Goal: Task Accomplishment & Management: Use online tool/utility

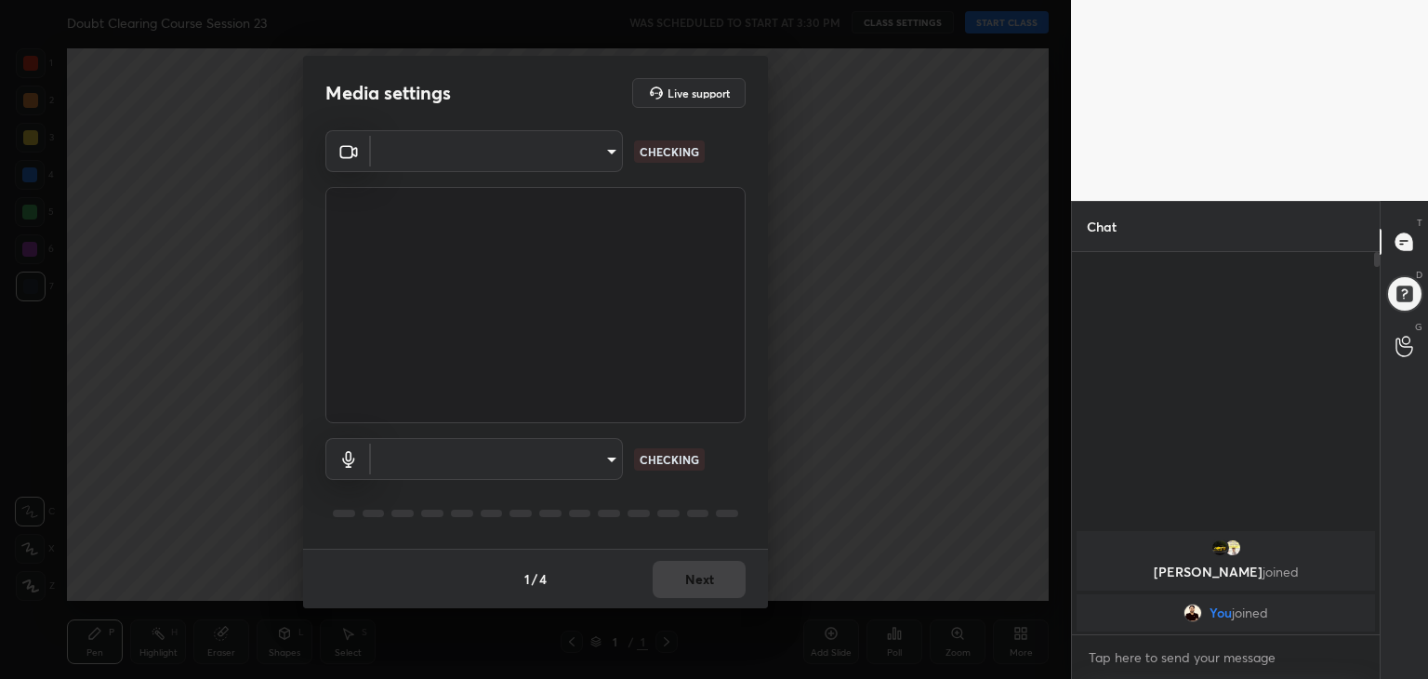
scroll to position [223, 302]
click at [536, 462] on body "1 2 3 4 5 6 7 C X Z C X Z E E Erase all H H Doubt Clearing Course Session 23 WA…" at bounding box center [714, 339] width 1428 height 679
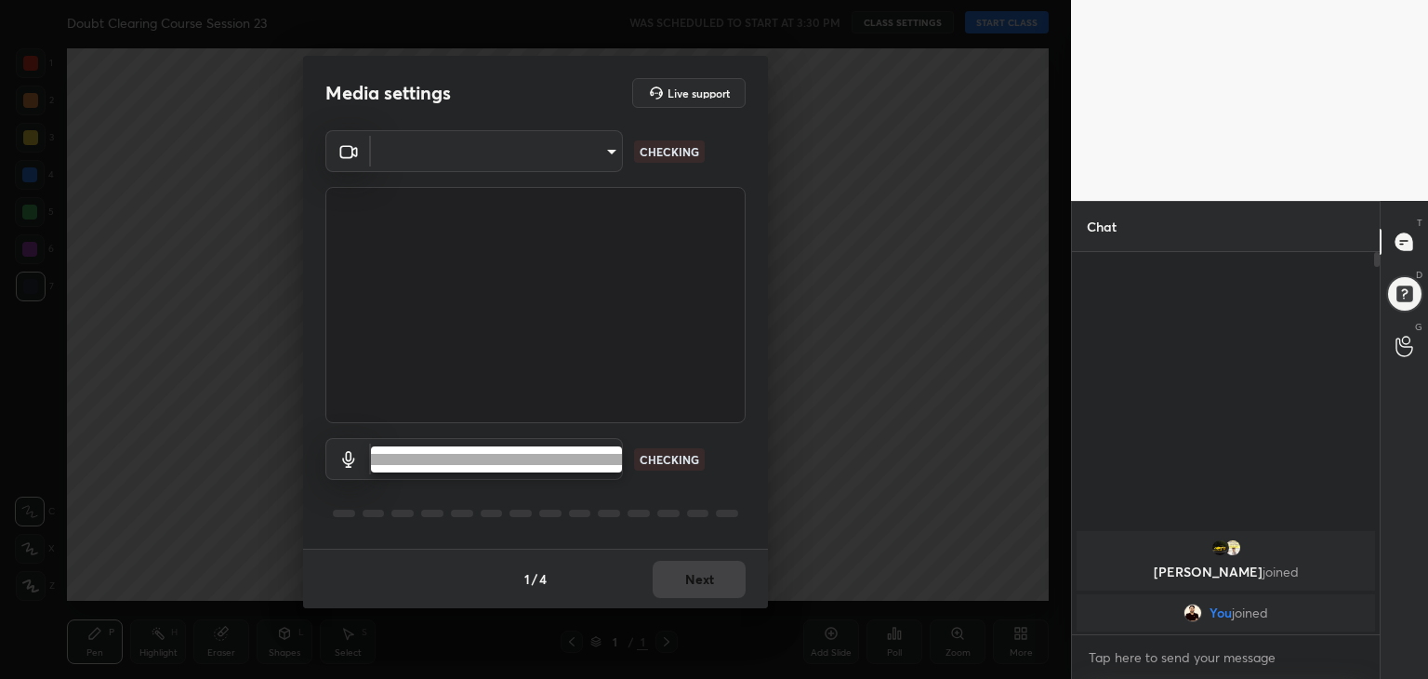
click at [536, 462] on li at bounding box center [496, 459] width 251 height 11
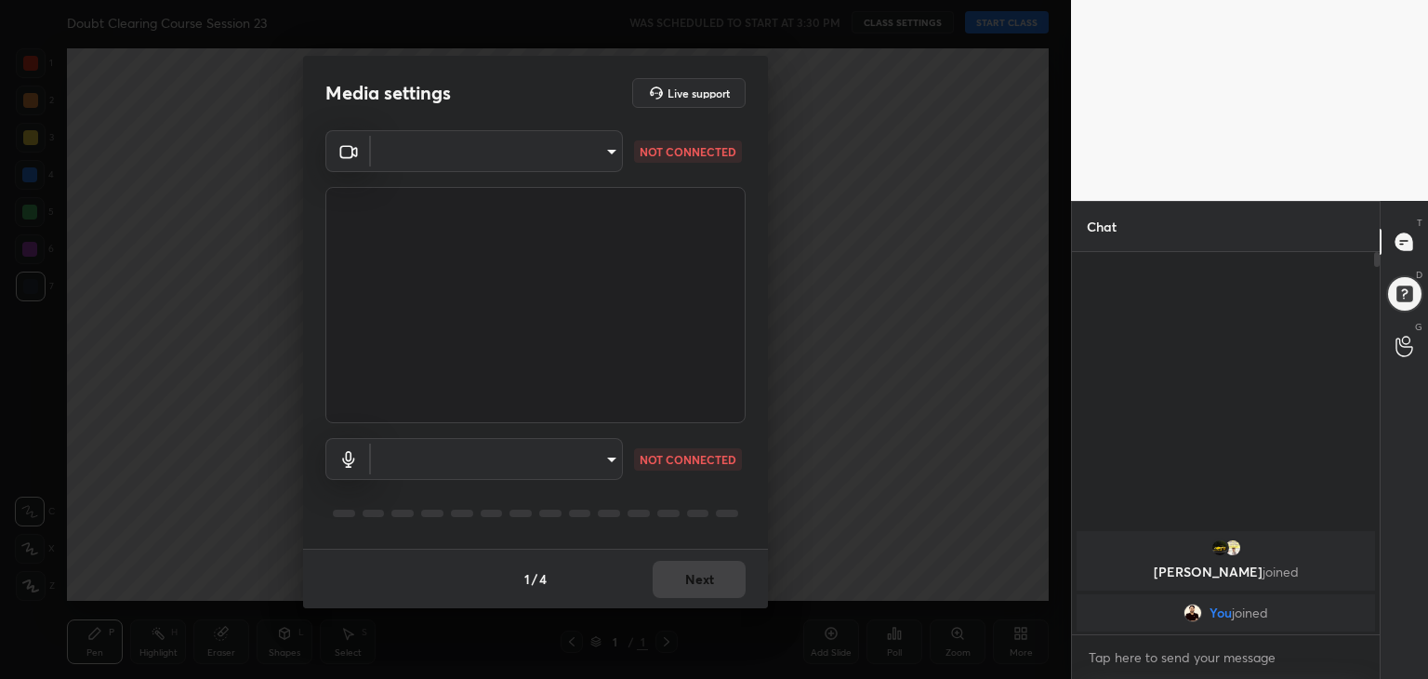
click at [535, 462] on body "1 2 3 4 5 6 7 C X Z C X Z E E Erase all H H Doubt Clearing Course Session 23 WA…" at bounding box center [714, 339] width 1428 height 679
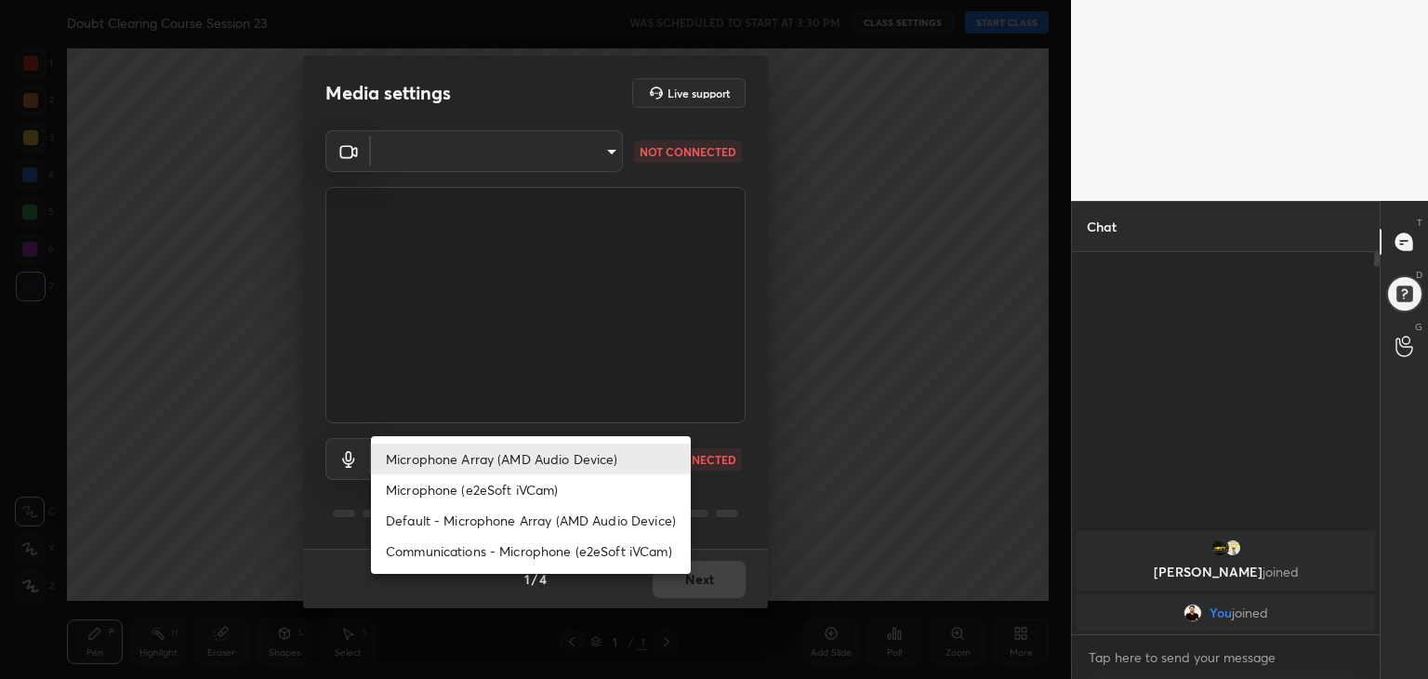
click at [450, 159] on div at bounding box center [714, 339] width 1428 height 679
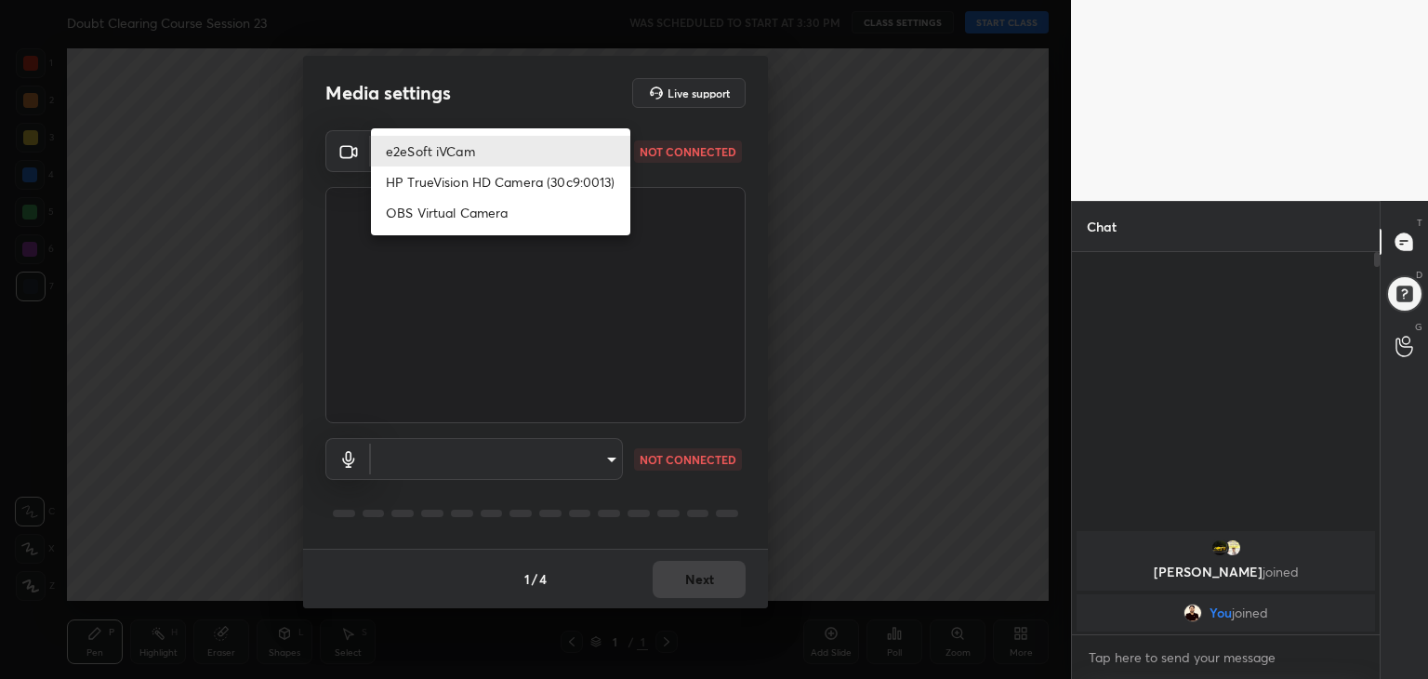
click at [482, 160] on body "1 2 3 4 5 6 7 C X Z C X Z E E Erase all H H Doubt Clearing Course Session 23 WA…" at bounding box center [714, 339] width 1428 height 679
click at [461, 209] on li "OBS Virtual Camera" at bounding box center [500, 212] width 259 height 31
type input "585693e04ba372ff040c4fc2fdfeee3efdb49b02fd64292b36728f56bf8e5f8c"
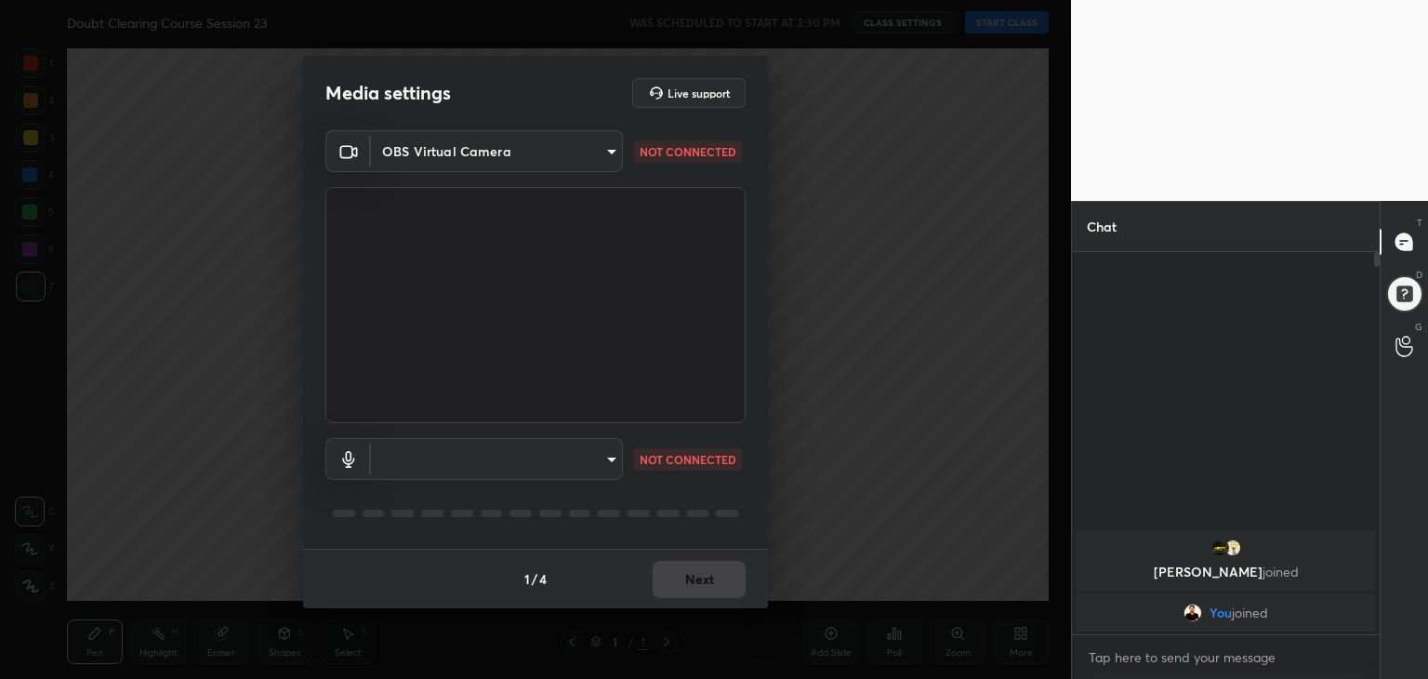
click at [474, 443] on body "1 2 3 4 5 6 7 C X Z C X Z E E Erase all H H Doubt Clearing Course Session 23 WA…" at bounding box center [714, 339] width 1428 height 679
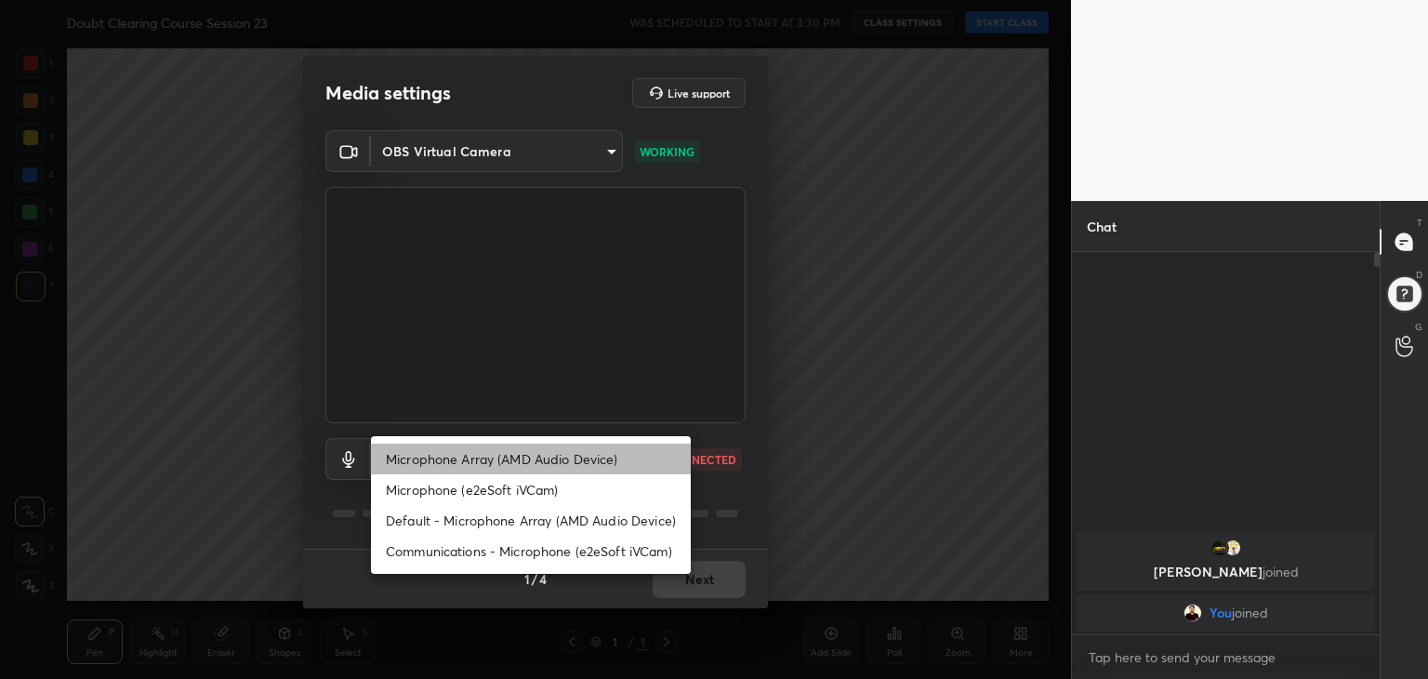
click at [544, 449] on li "Microphone Array (AMD Audio Device)" at bounding box center [531, 458] width 320 height 31
type input "3e9e9765cd21907dfa44bb689ad8bed797fcad04d7a80ea8d014ed6b0800dcfc"
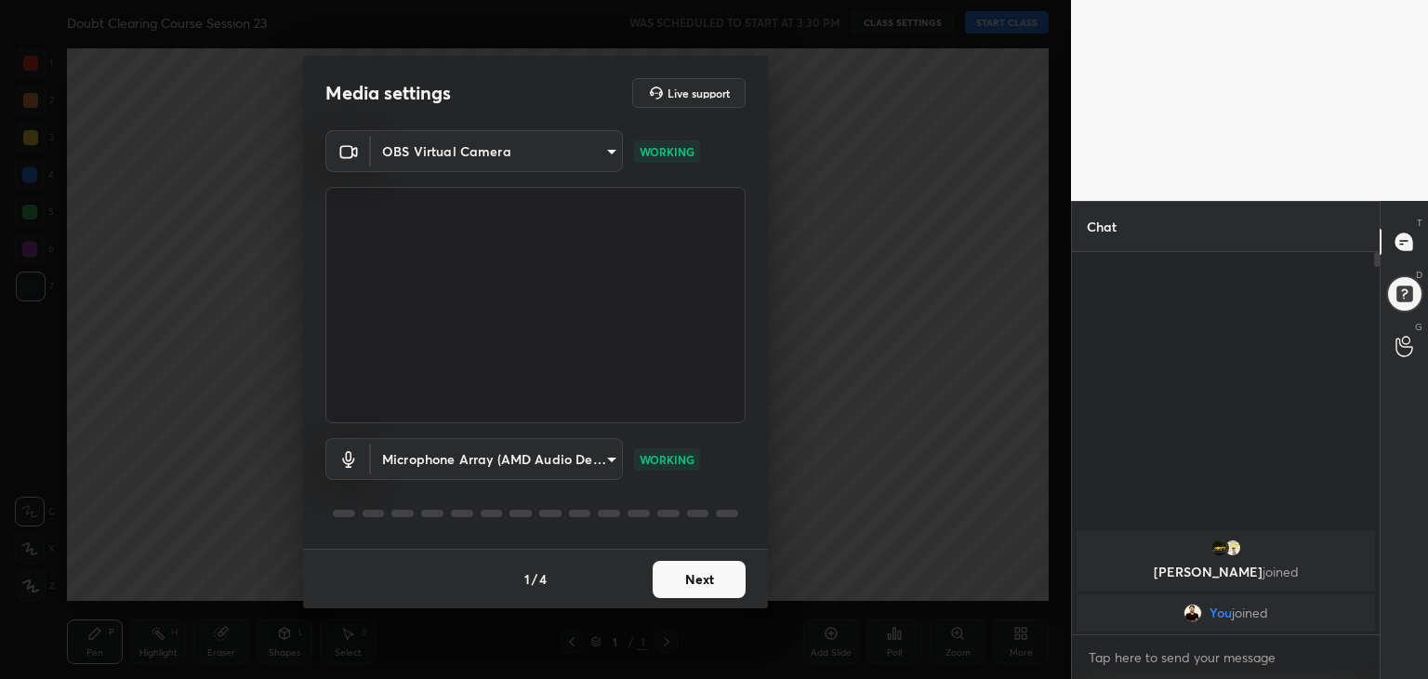
click at [659, 565] on button "Next" at bounding box center [699, 578] width 93 height 37
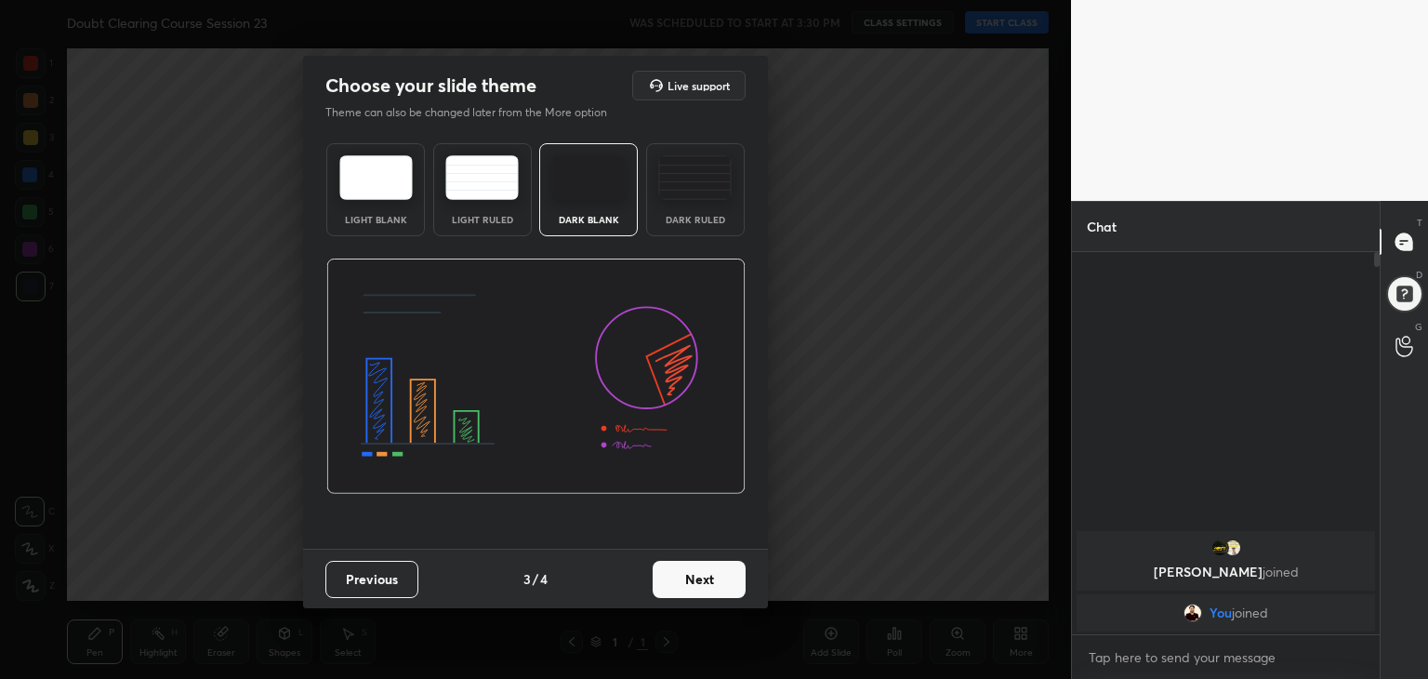
click at [659, 565] on button "Next" at bounding box center [699, 578] width 93 height 37
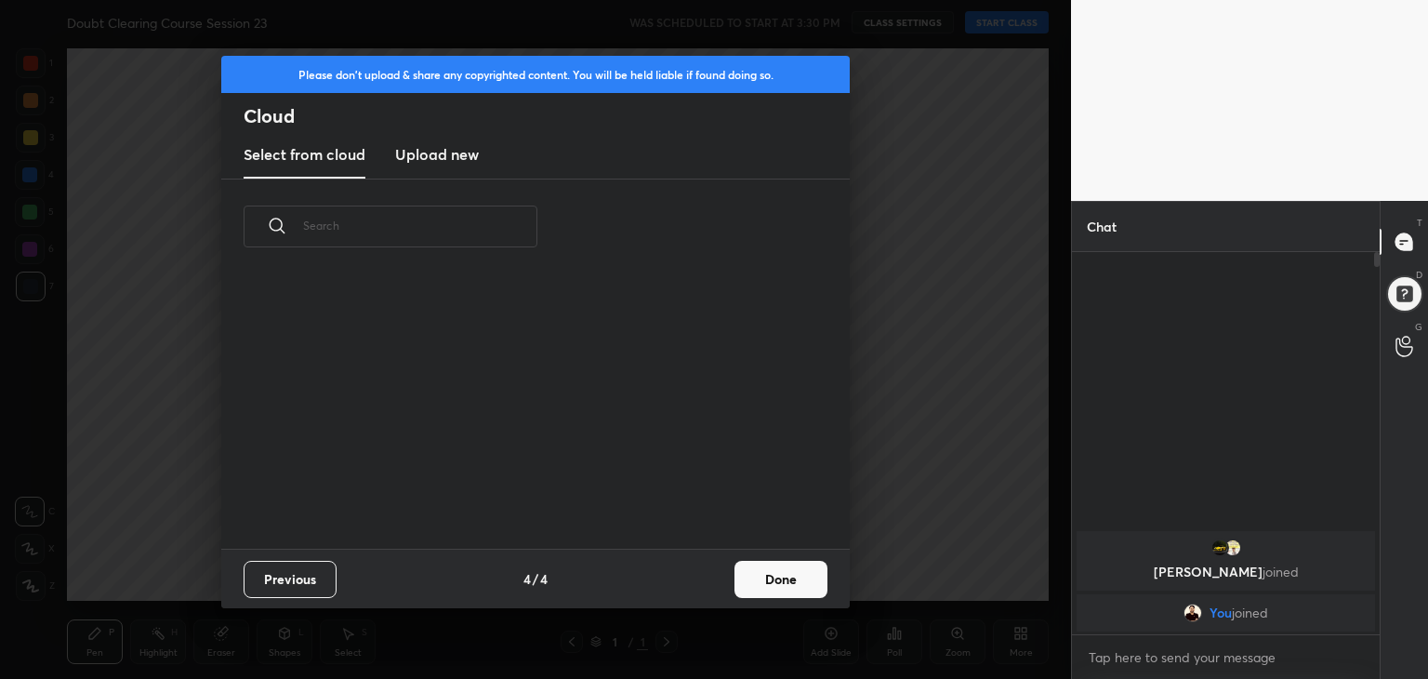
click at [659, 565] on div "Previous 4 / 4 Done" at bounding box center [535, 577] width 628 height 59
click at [776, 570] on button "Done" at bounding box center [780, 578] width 93 height 37
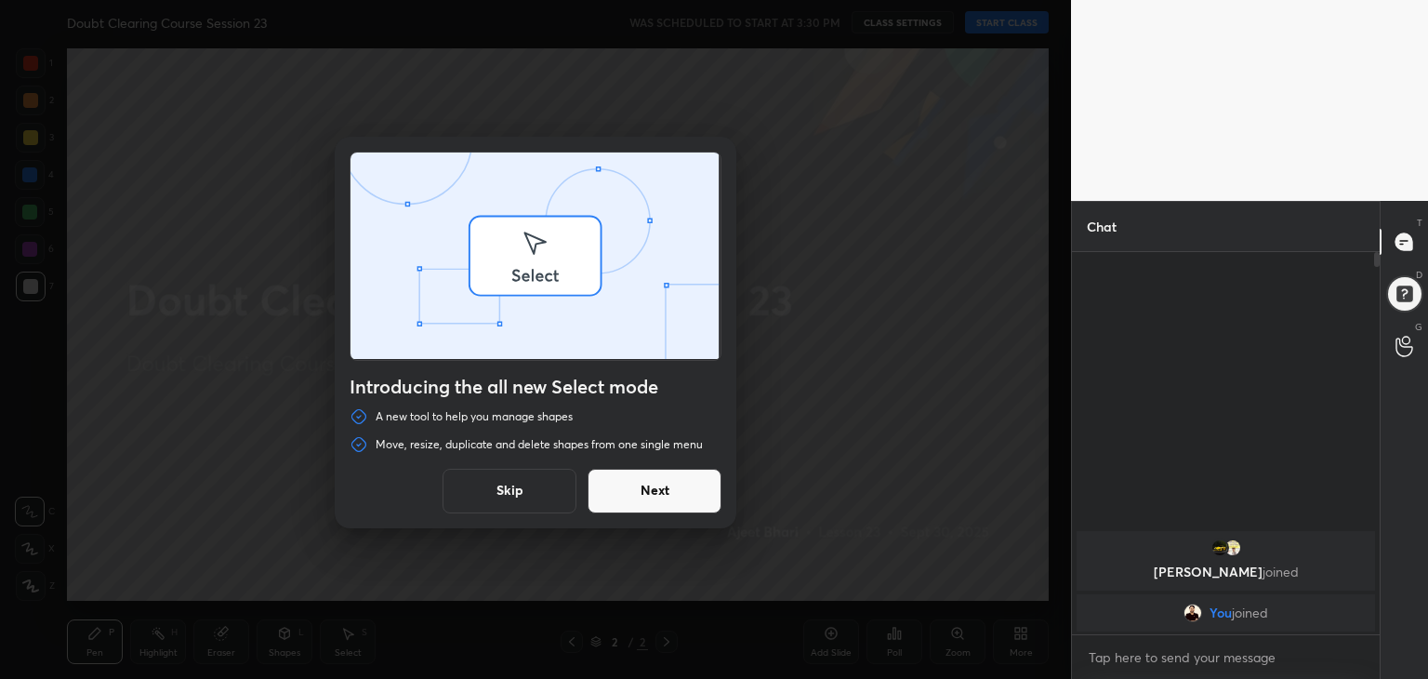
click at [1036, 28] on div "Introducing the all new Select mode A new tool to help you manage shapes Move, …" at bounding box center [535, 339] width 1071 height 679
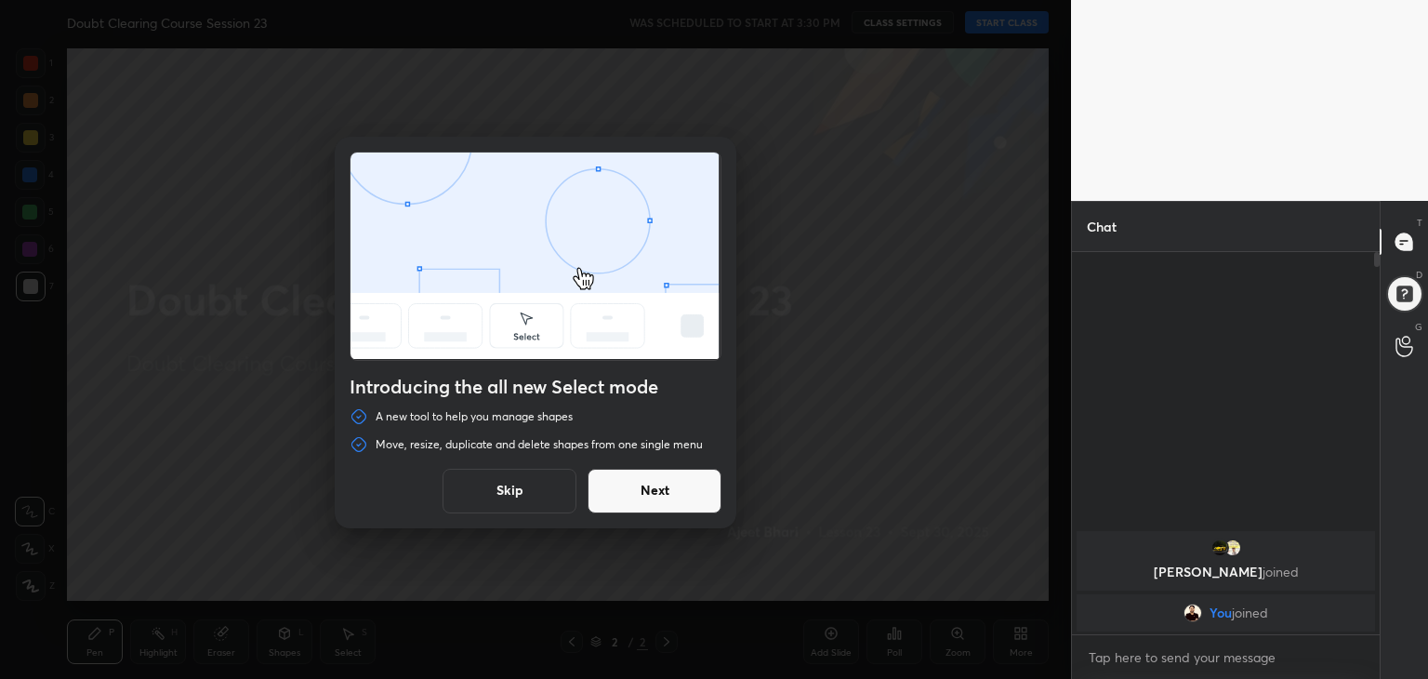
click at [550, 490] on button "Skip" at bounding box center [509, 490] width 134 height 45
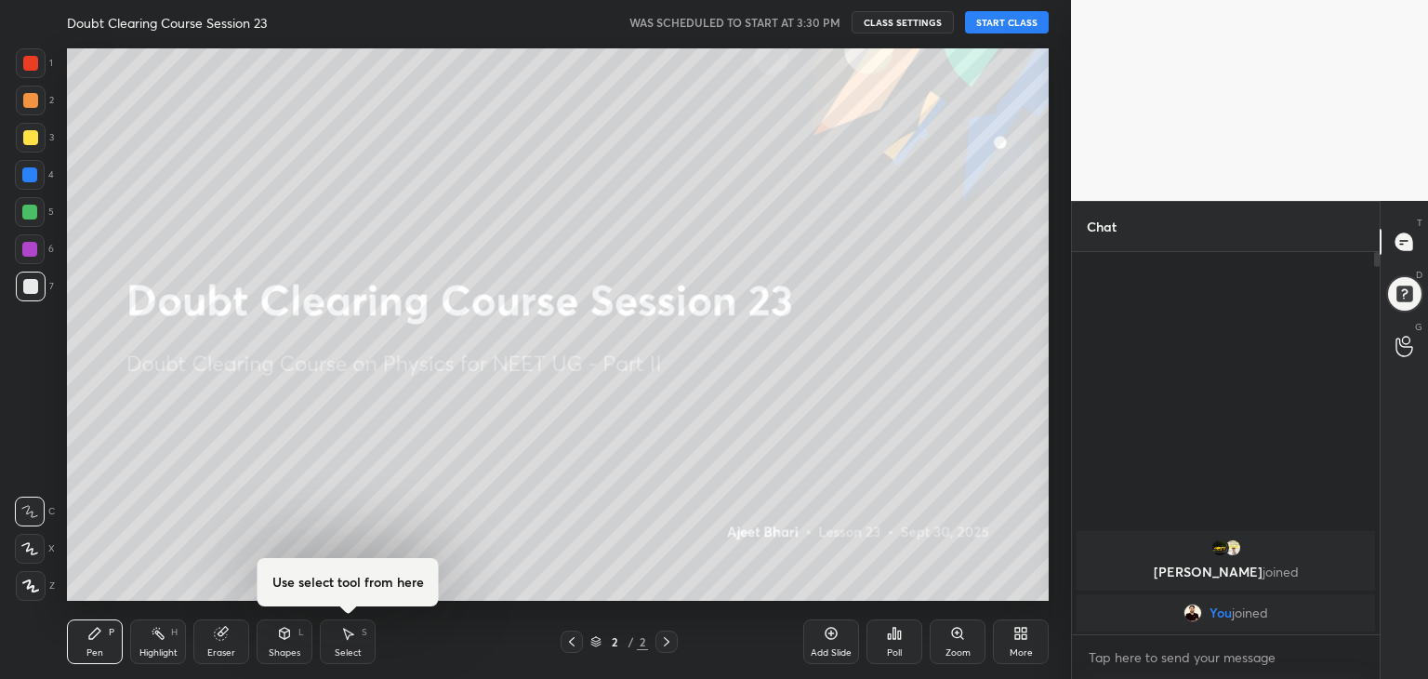
click at [1034, 26] on button "START CLASS" at bounding box center [1007, 22] width 84 height 22
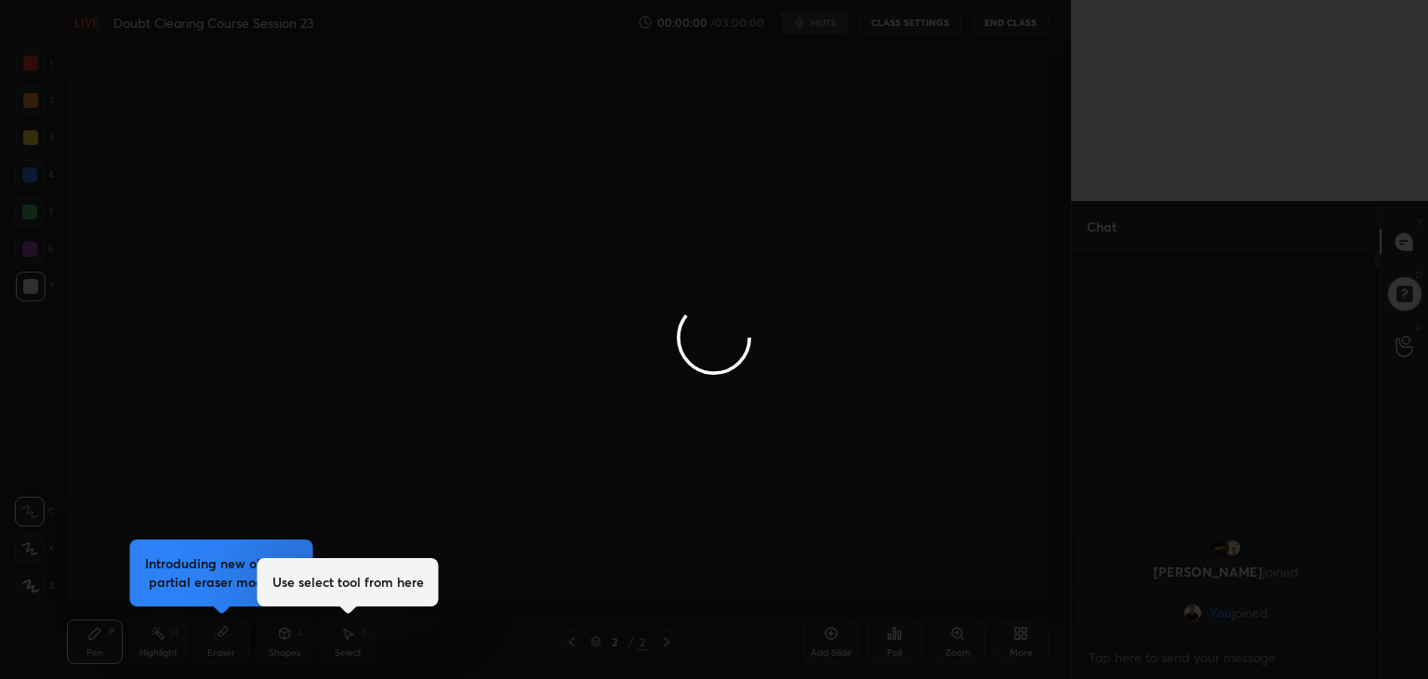
click at [879, 8] on div at bounding box center [714, 339] width 1428 height 679
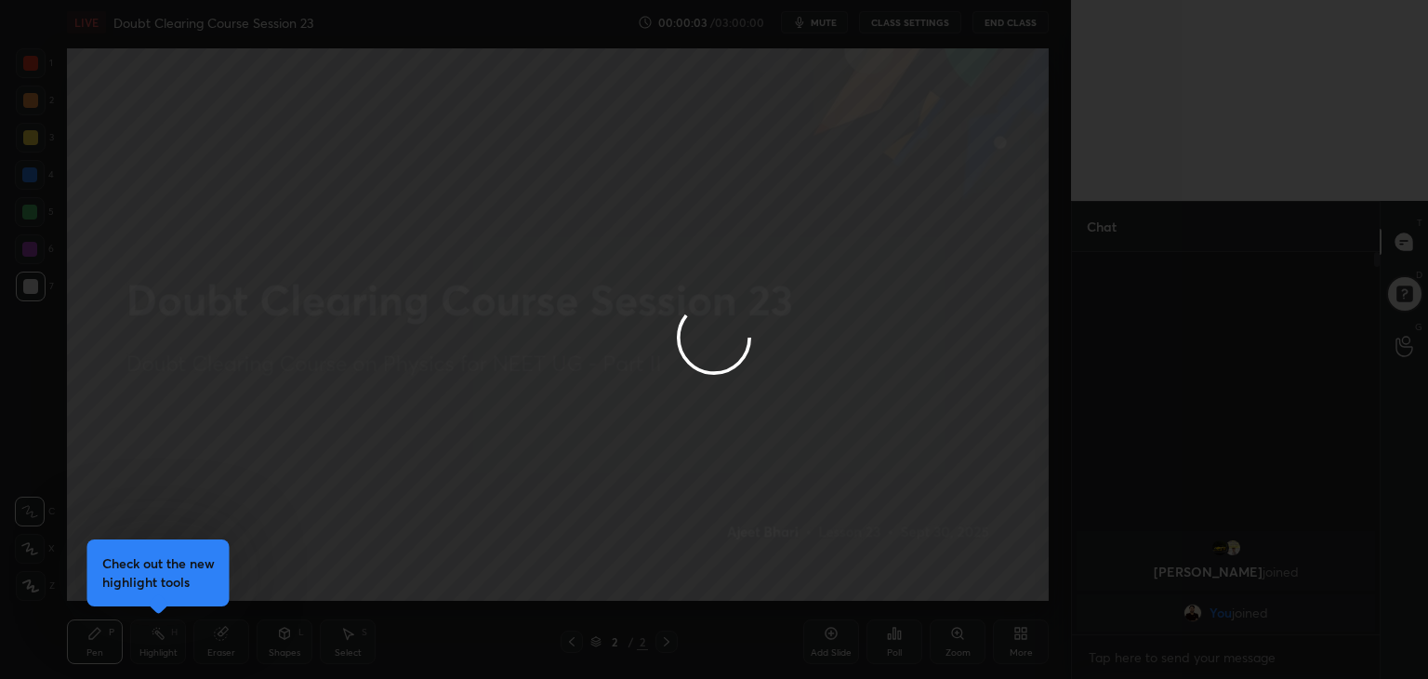
click at [832, 23] on span "mute" at bounding box center [824, 22] width 26 height 13
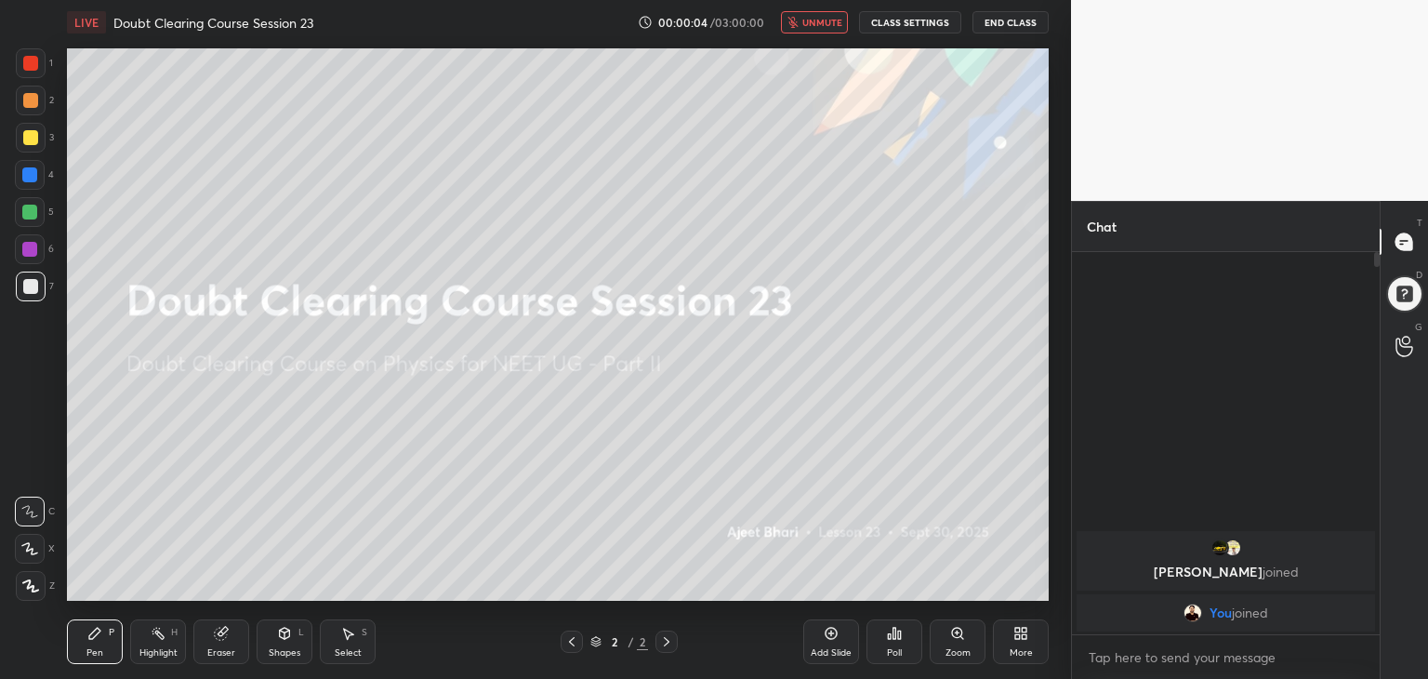
click at [896, 13] on button "CLASS SETTINGS" at bounding box center [910, 22] width 102 height 22
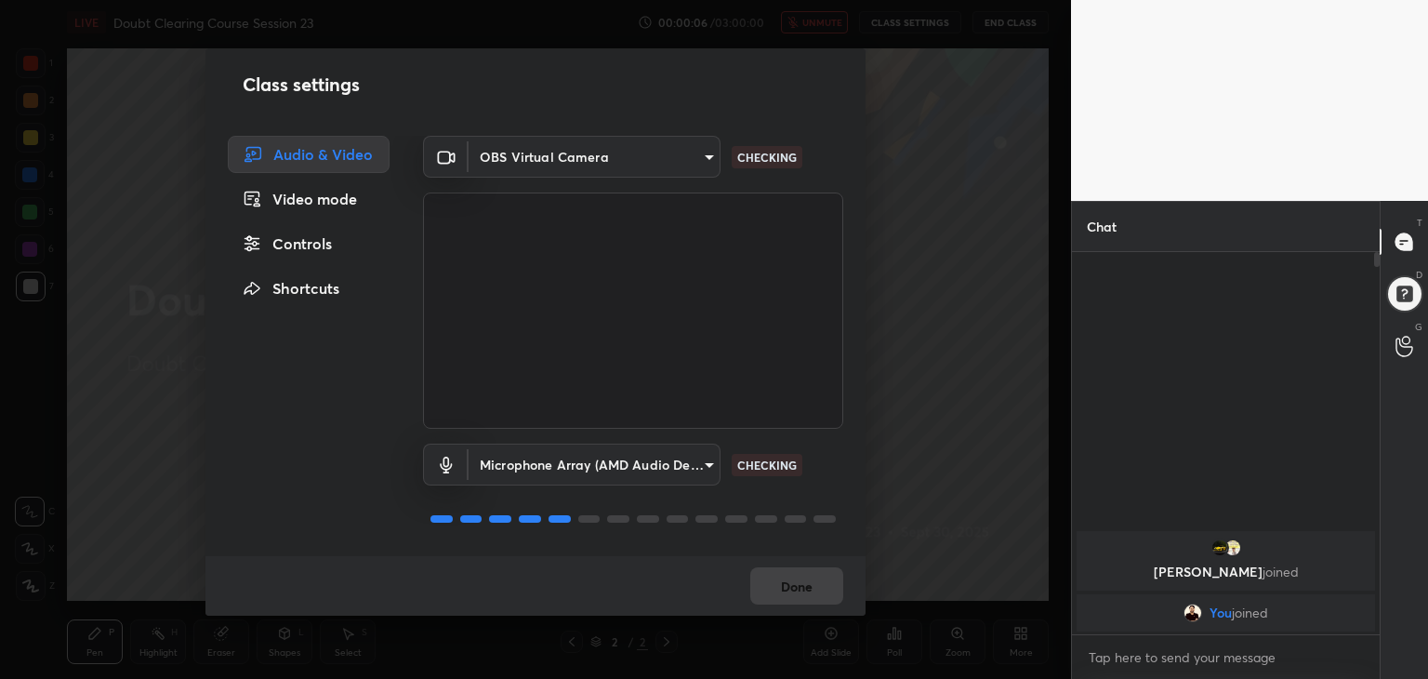
click at [356, 250] on div "Controls" at bounding box center [309, 243] width 162 height 37
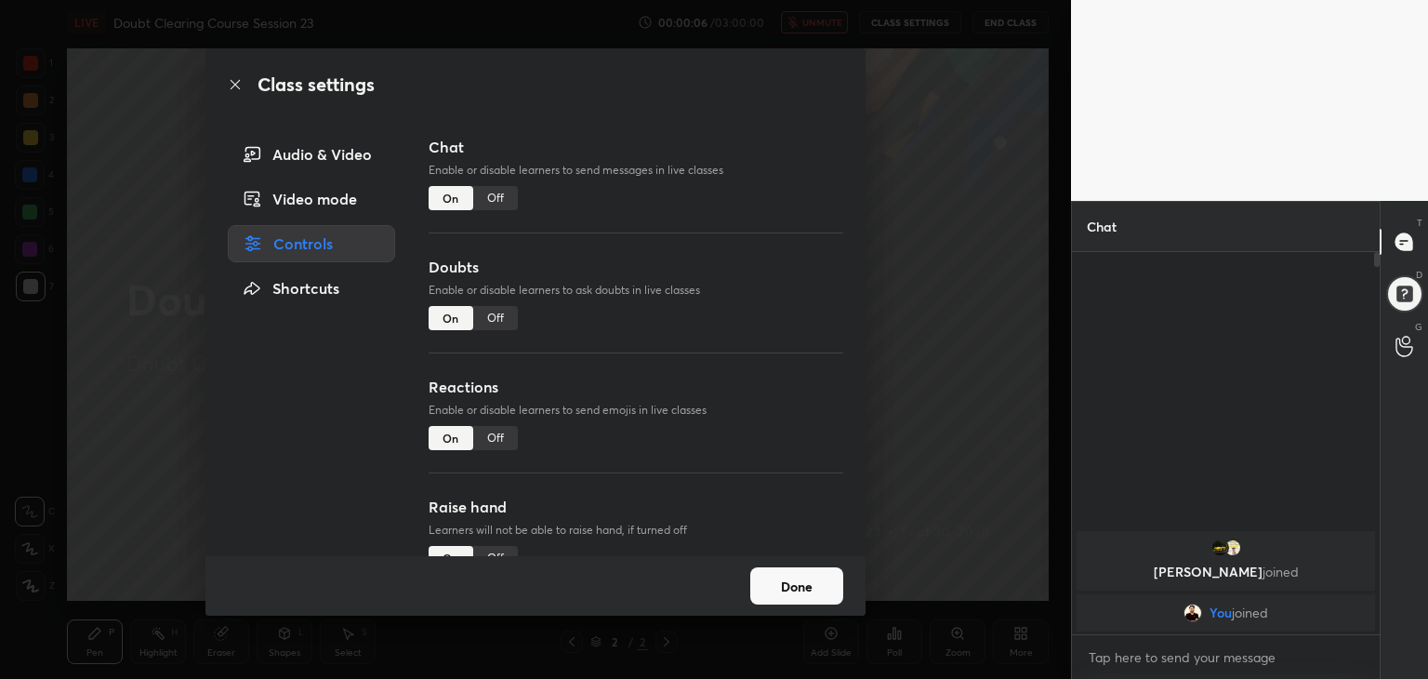
click at [513, 210] on div "Chat Enable or disable learners to send messages in live classes On Off" at bounding box center [635, 196] width 415 height 120
click at [508, 195] on div "Off" at bounding box center [495, 198] width 45 height 24
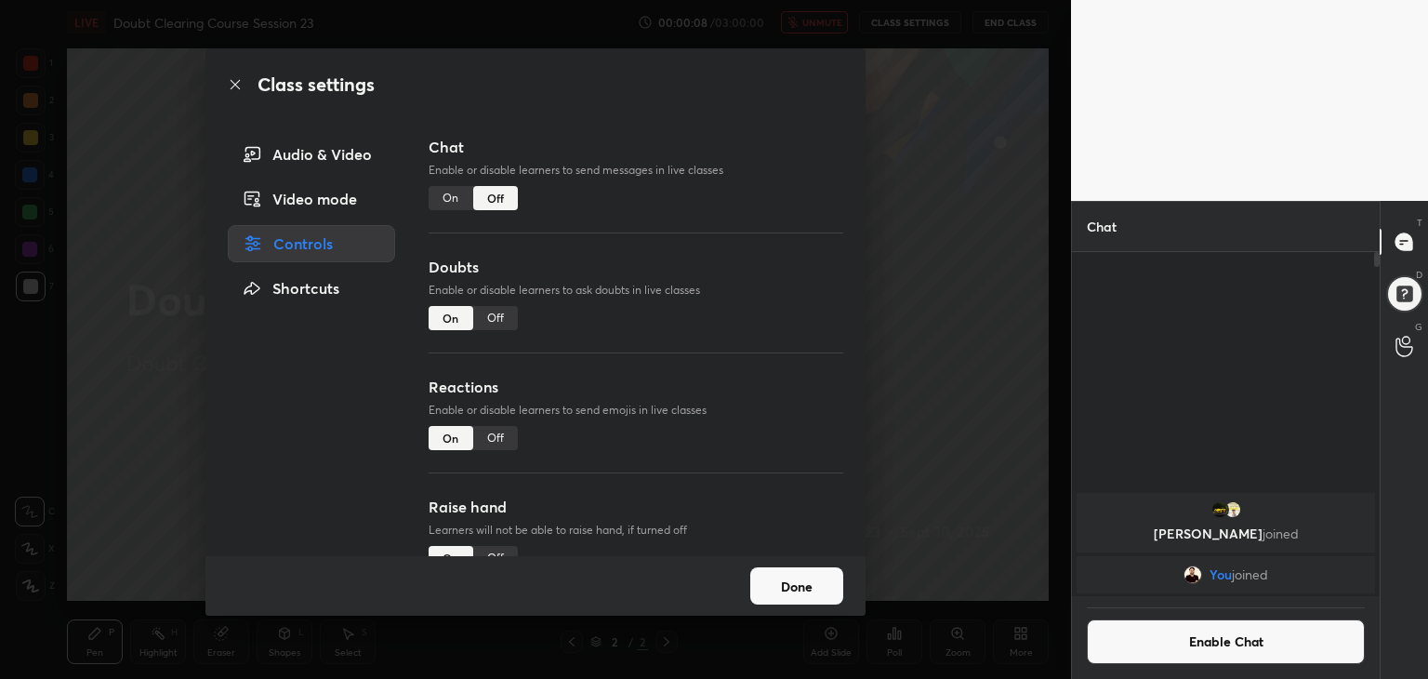
scroll to position [7, 6]
click at [489, 314] on div "Off" at bounding box center [495, 318] width 45 height 24
click at [499, 442] on div "Off" at bounding box center [495, 438] width 45 height 24
click at [493, 547] on div "Off" at bounding box center [495, 558] width 45 height 24
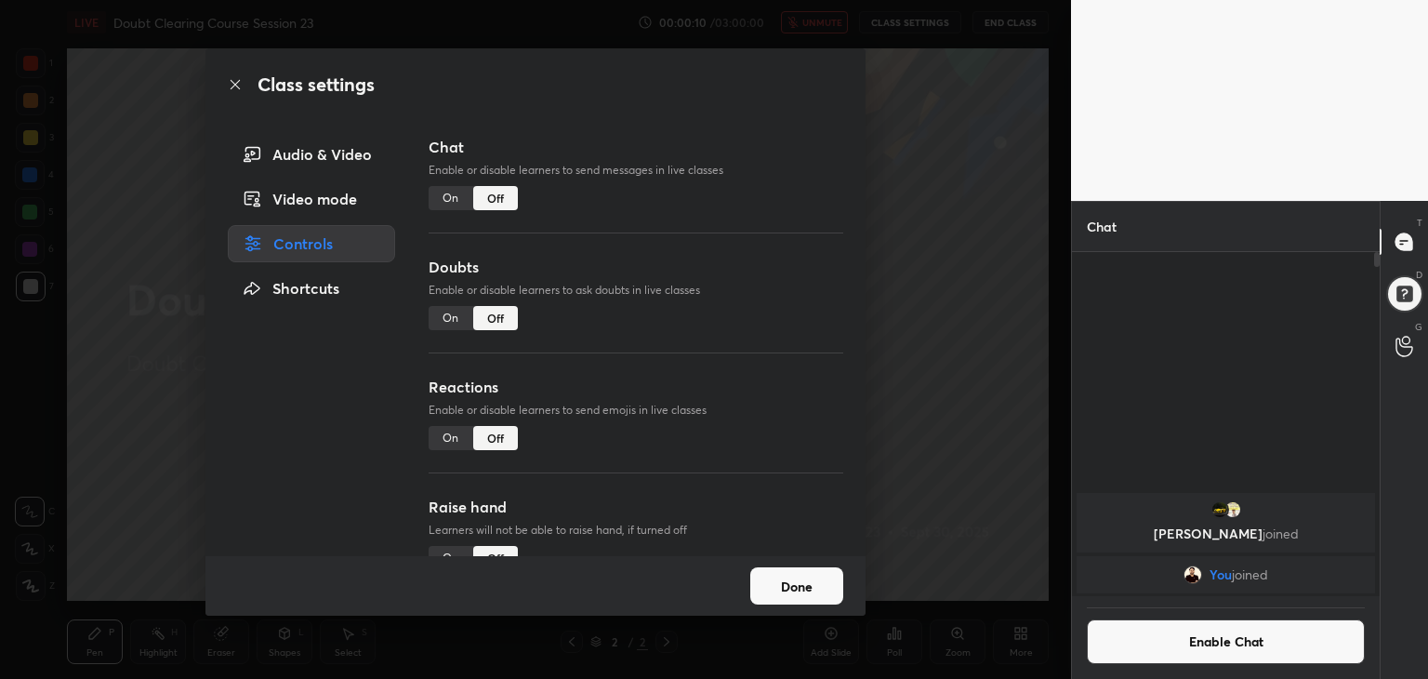
click at [364, 154] on div "Audio & Video" at bounding box center [311, 154] width 167 height 37
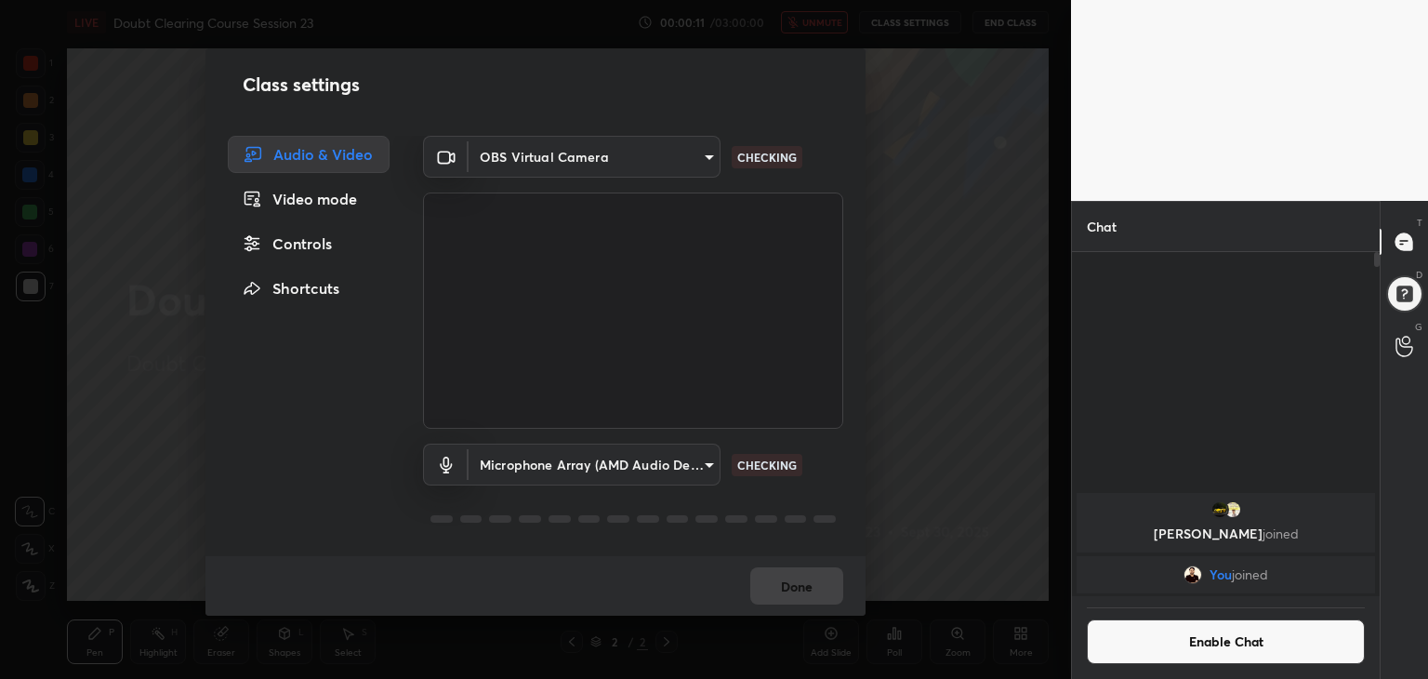
click at [963, 332] on div "Class settings Audio & Video Video mode Controls Shortcuts OBS Virtual Camera 5…" at bounding box center [535, 339] width 1071 height 679
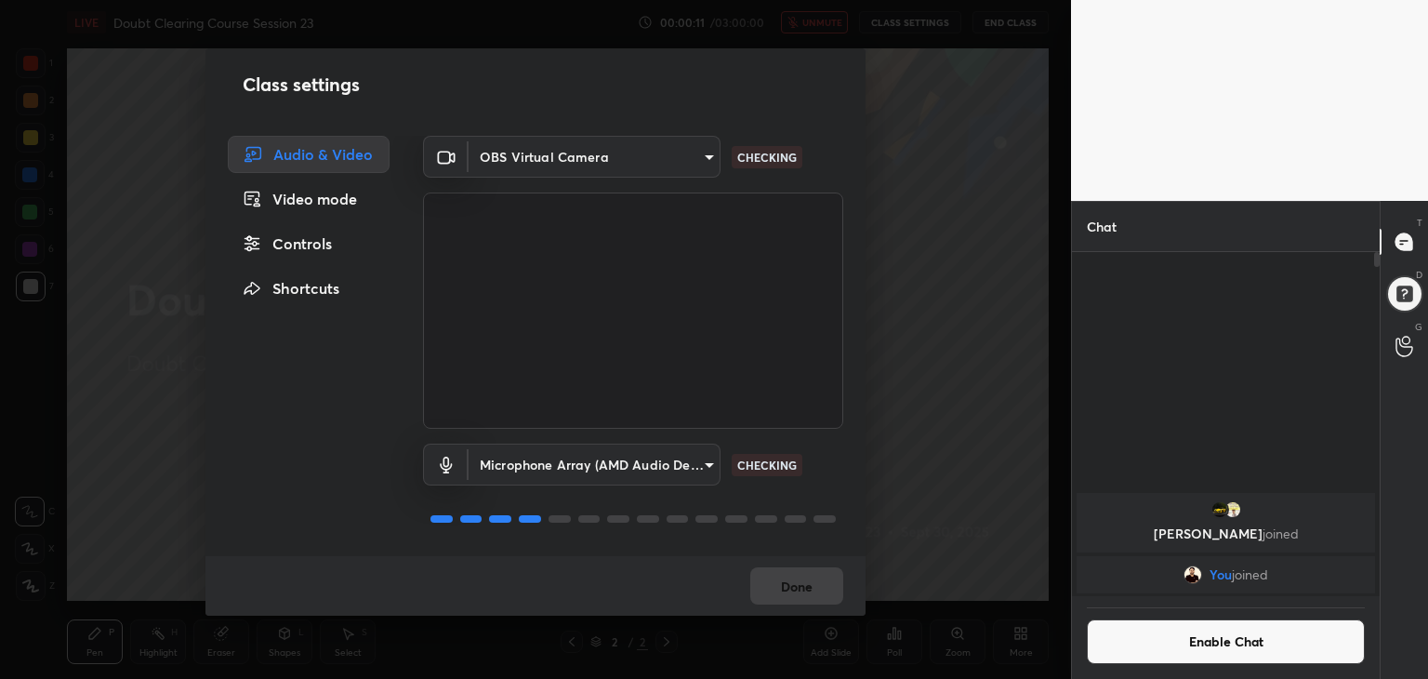
click at [963, 332] on div "Class settings Audio & Video Video mode Controls Shortcuts OBS Virtual Camera 5…" at bounding box center [535, 339] width 1071 height 679
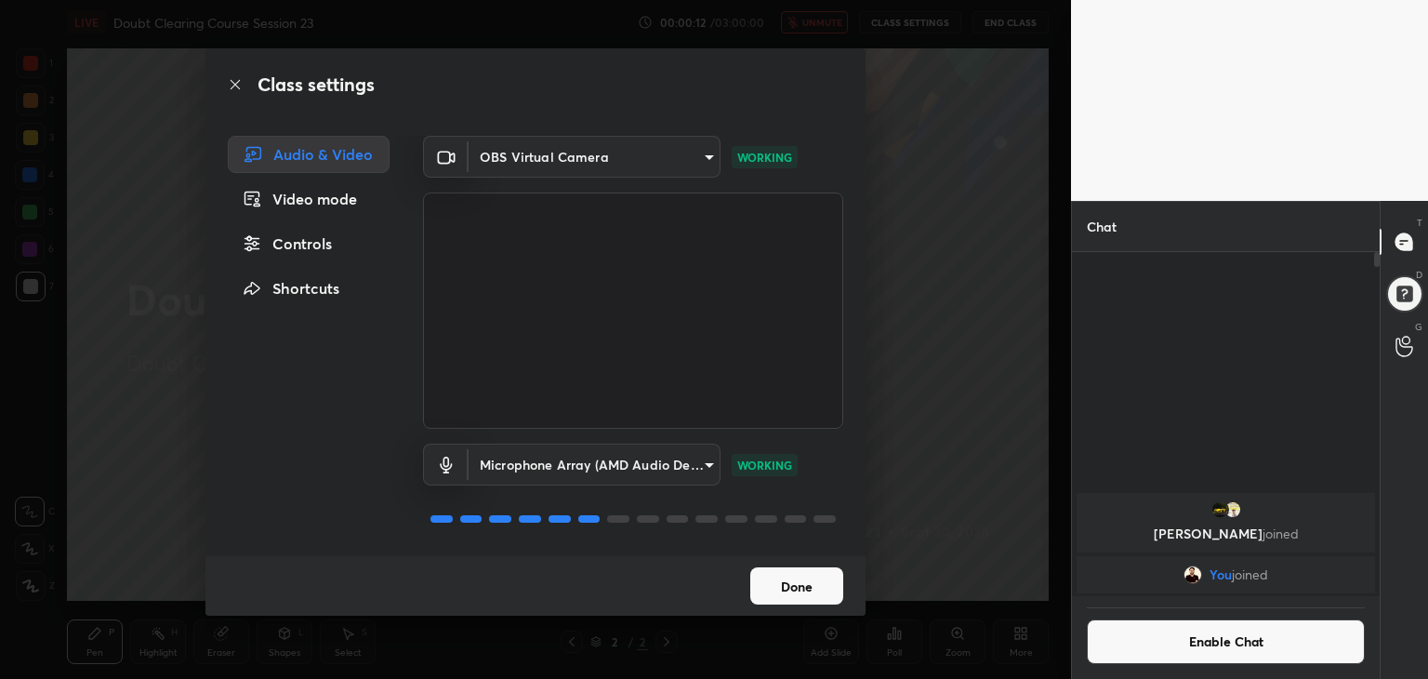
click at [963, 332] on div "Class settings Audio & Video Video mode Controls Shortcuts OBS Virtual Camera 5…" at bounding box center [535, 339] width 1071 height 679
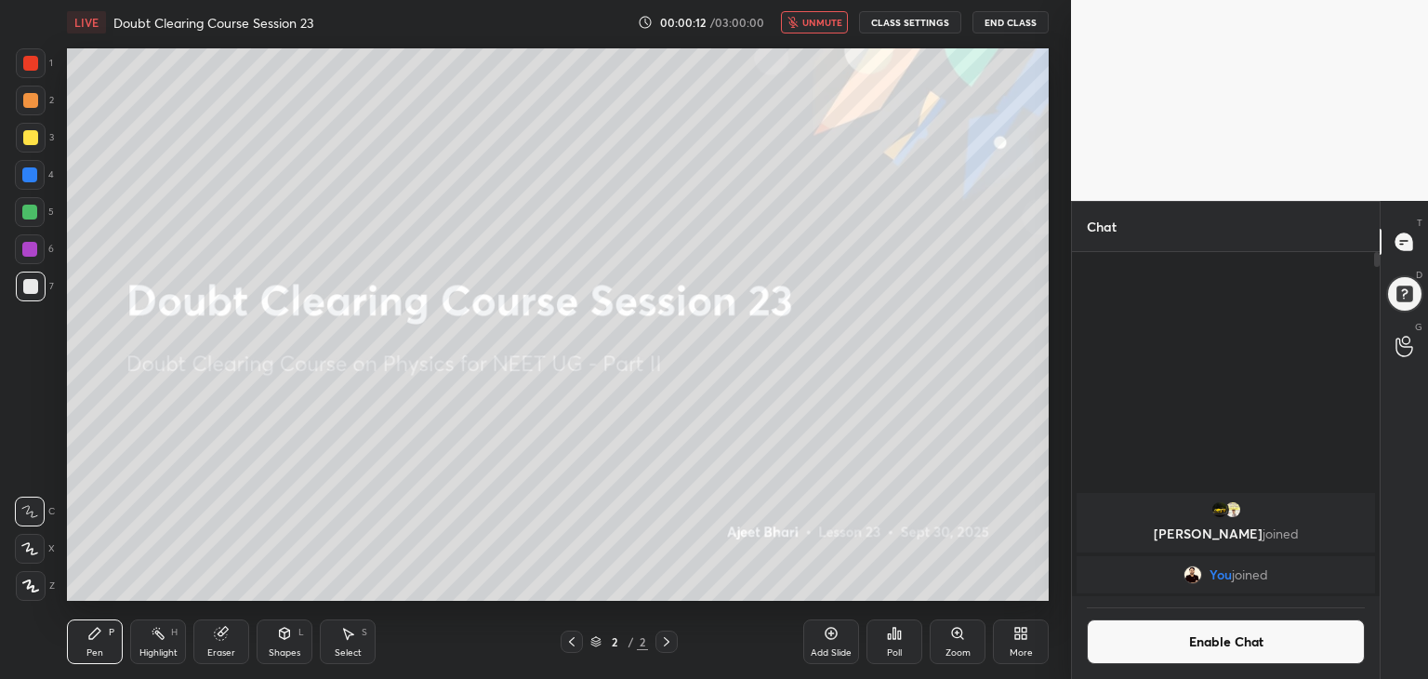
click at [884, 413] on div "Class settings Audio & Video Video mode Controls Shortcuts OBS Virtual Camera 5…" at bounding box center [535, 339] width 1071 height 679
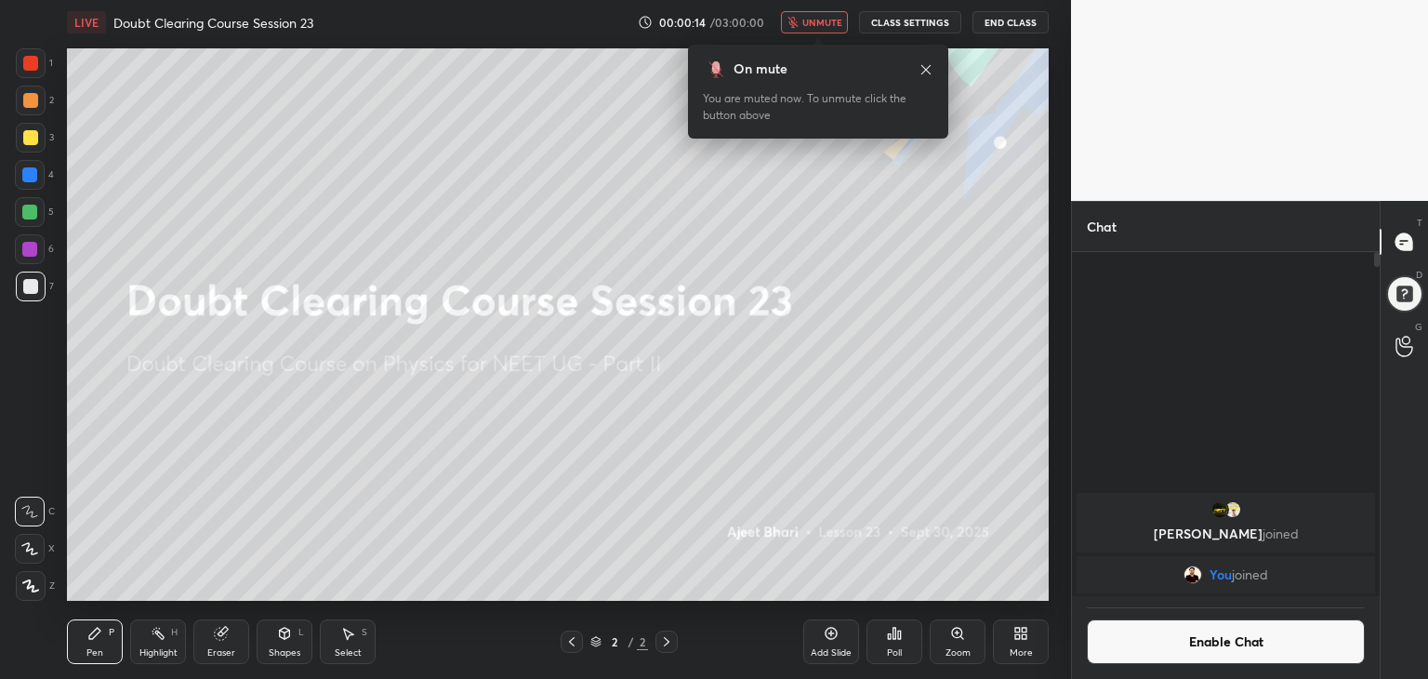
click at [46, 582] on div "Z" at bounding box center [35, 586] width 39 height 30
click at [37, 588] on icon at bounding box center [30, 585] width 15 height 11
click at [207, 653] on div "Eraser" at bounding box center [221, 652] width 28 height 9
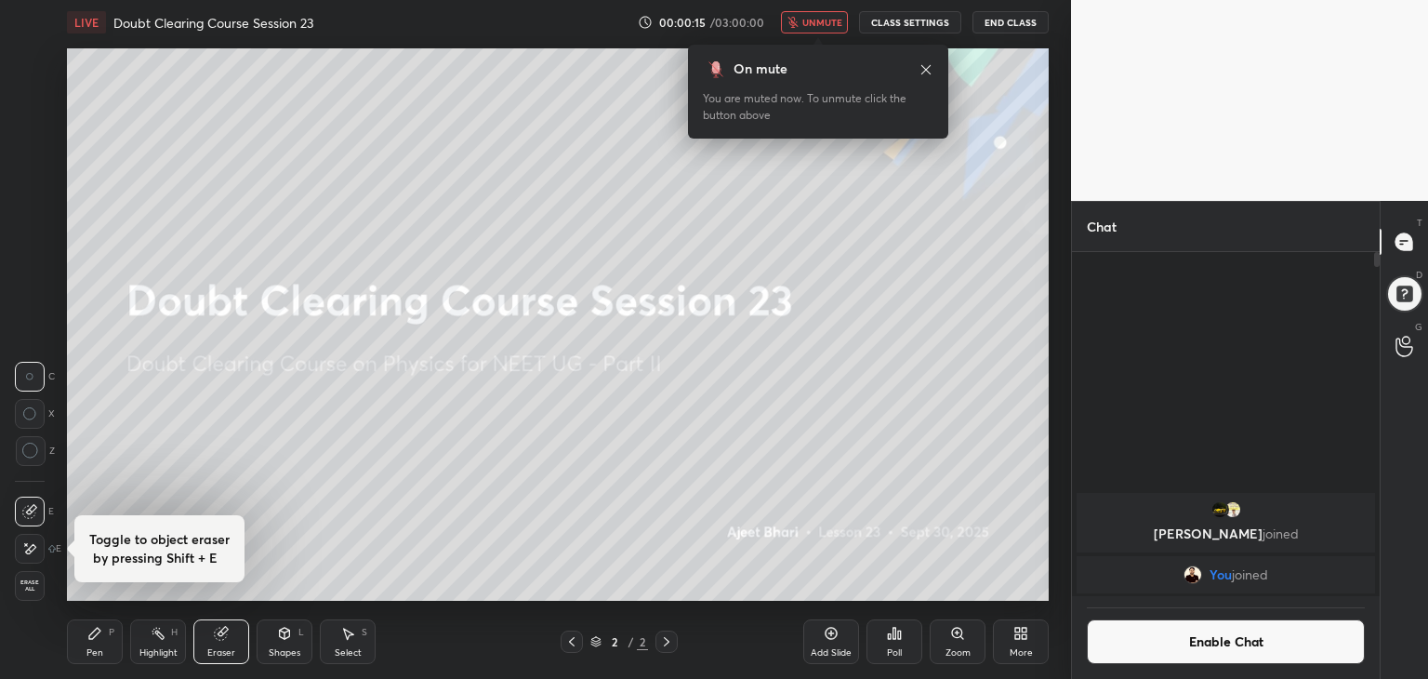
click at [45, 451] on div "Z" at bounding box center [35, 451] width 40 height 30
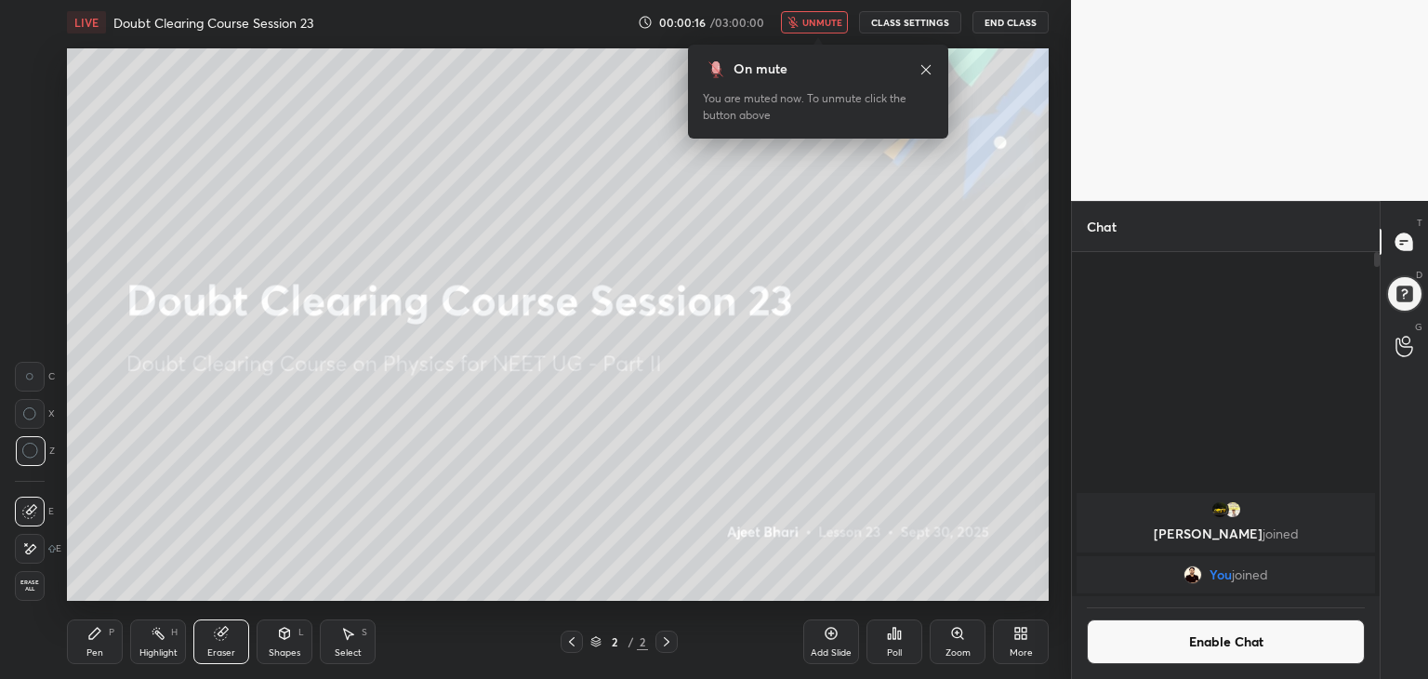
click at [30, 458] on circle at bounding box center [29, 450] width 15 height 15
click at [152, 629] on icon at bounding box center [158, 633] width 15 height 15
